Goal: Entertainment & Leisure: Consume media (video, audio)

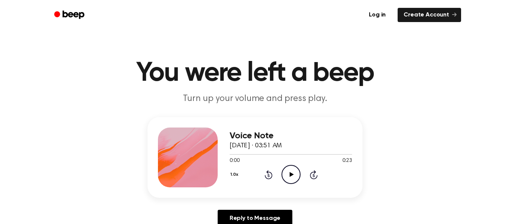
click at [292, 182] on icon "Play Audio" at bounding box center [290, 174] width 19 height 19
click at [295, 171] on icon "Play Audio" at bounding box center [290, 174] width 19 height 19
click at [285, 169] on icon "Play Audio" at bounding box center [290, 174] width 19 height 19
click at [289, 167] on icon "Play Audio" at bounding box center [290, 174] width 19 height 19
click at [289, 174] on icon "Play Audio" at bounding box center [290, 174] width 19 height 19
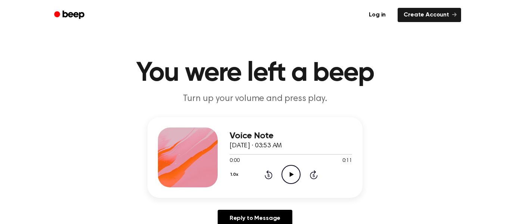
click at [295, 175] on icon "Play Audio" at bounding box center [290, 174] width 19 height 19
click at [285, 178] on icon "Play Audio" at bounding box center [290, 174] width 19 height 19
